Goal: Book appointment/travel/reservation

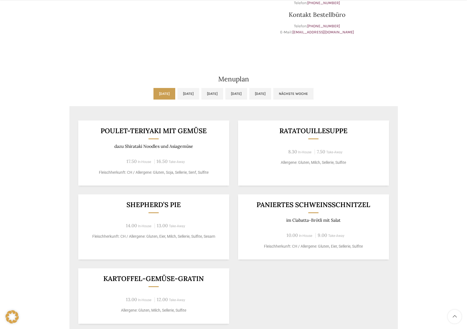
scroll to position [220, 0]
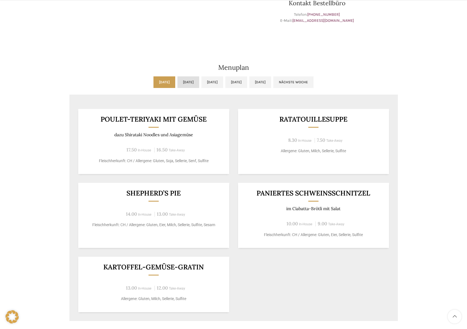
click at [185, 83] on link "[DATE]" at bounding box center [188, 82] width 22 height 12
click at [204, 85] on link "[DATE]" at bounding box center [212, 82] width 22 height 12
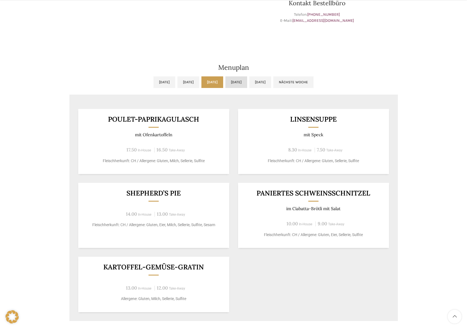
click at [233, 84] on link "[DATE]" at bounding box center [236, 82] width 22 height 12
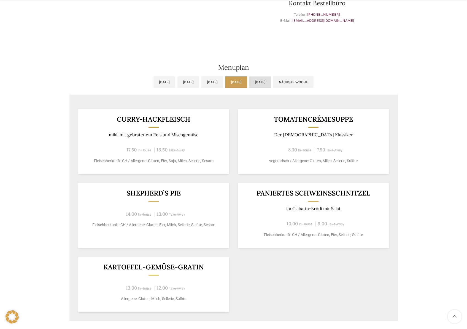
click at [271, 84] on link "[DATE]" at bounding box center [260, 82] width 22 height 12
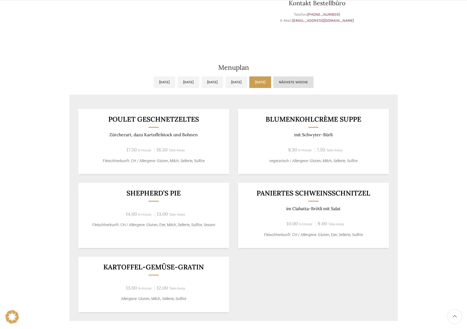
click at [314, 83] on link "Nächste Woche" at bounding box center [293, 82] width 40 height 12
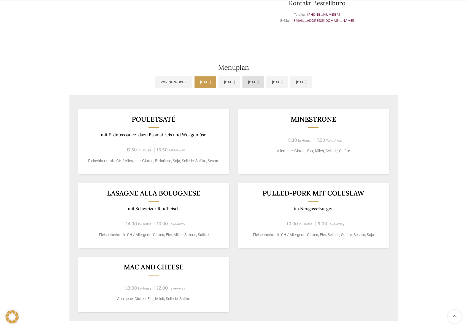
click at [250, 86] on link "[DATE]" at bounding box center [253, 82] width 22 height 12
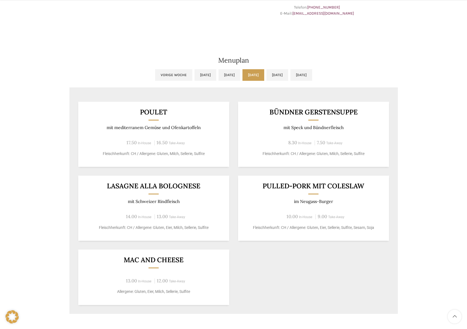
scroll to position [248, 0]
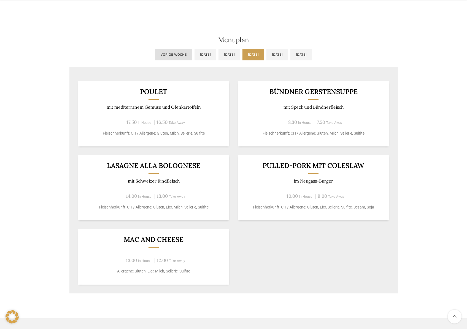
click at [155, 57] on link "Vorige Woche" at bounding box center [173, 55] width 37 height 12
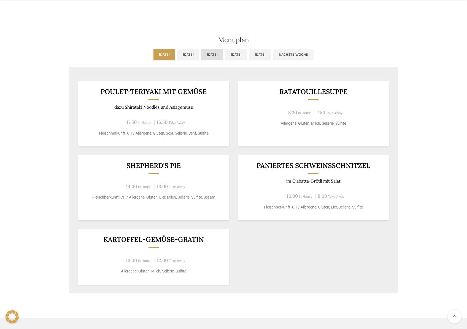
click at [212, 56] on link "[DATE]" at bounding box center [212, 55] width 22 height 12
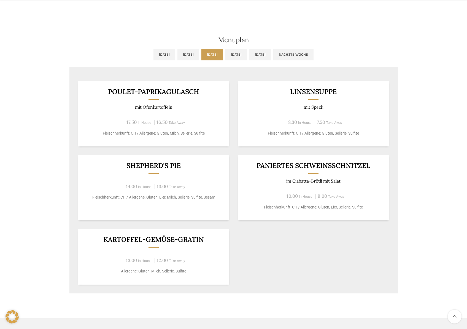
click at [223, 55] on link "[DATE]" at bounding box center [212, 55] width 22 height 12
click at [247, 58] on link "[DATE]" at bounding box center [236, 55] width 22 height 12
